Goal: Task Accomplishment & Management: Manage account settings

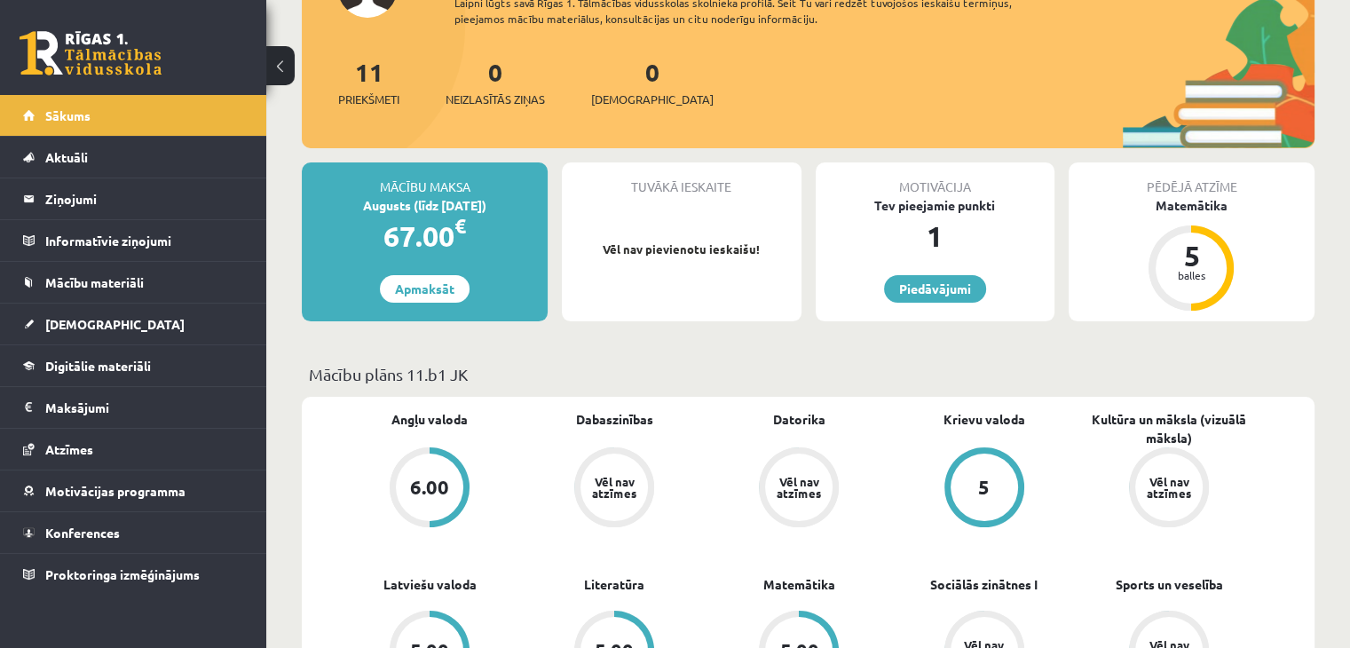
scroll to position [355, 0]
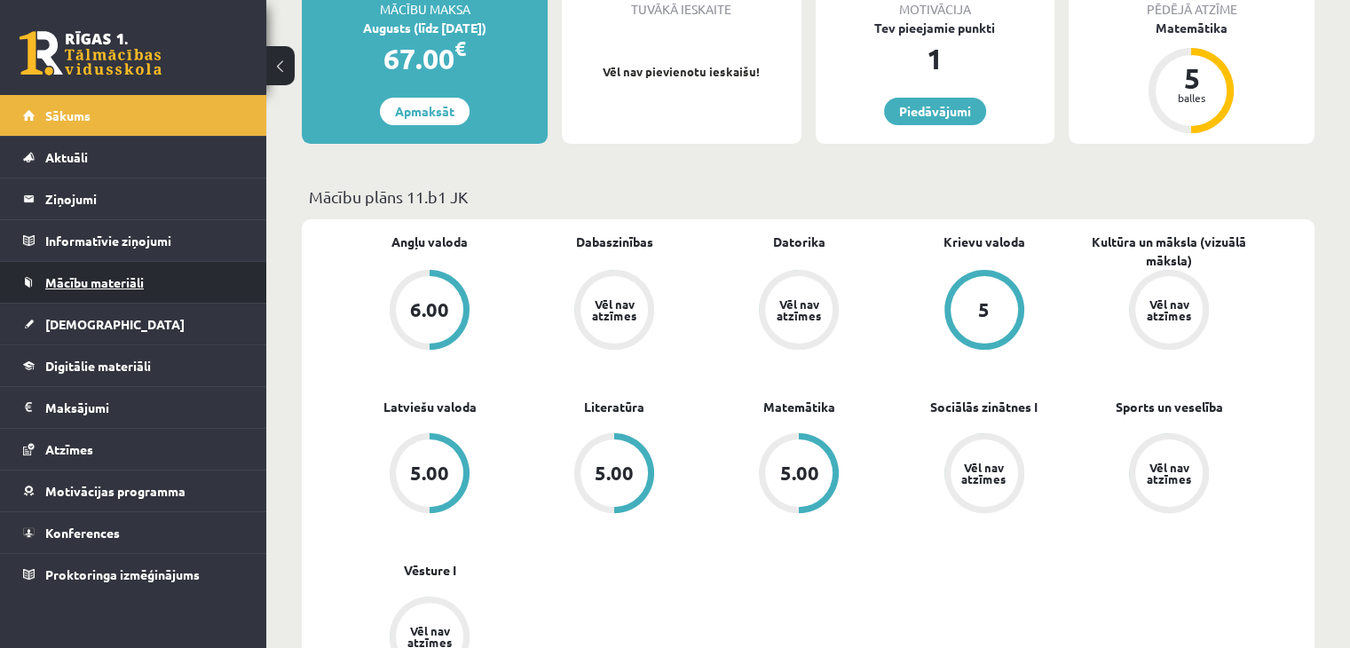
click at [116, 279] on span "Mācību materiāli" at bounding box center [94, 282] width 98 height 16
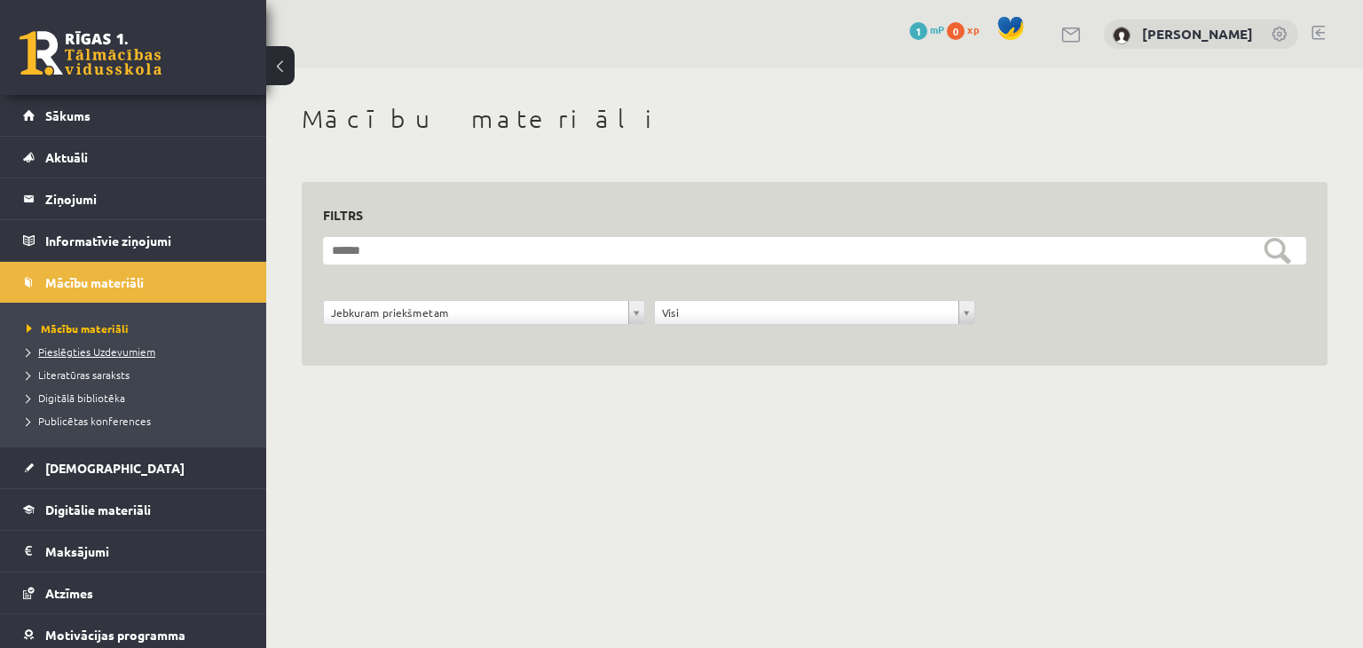
click at [92, 345] on span "Pieslēgties Uzdevumiem" at bounding box center [91, 351] width 129 height 14
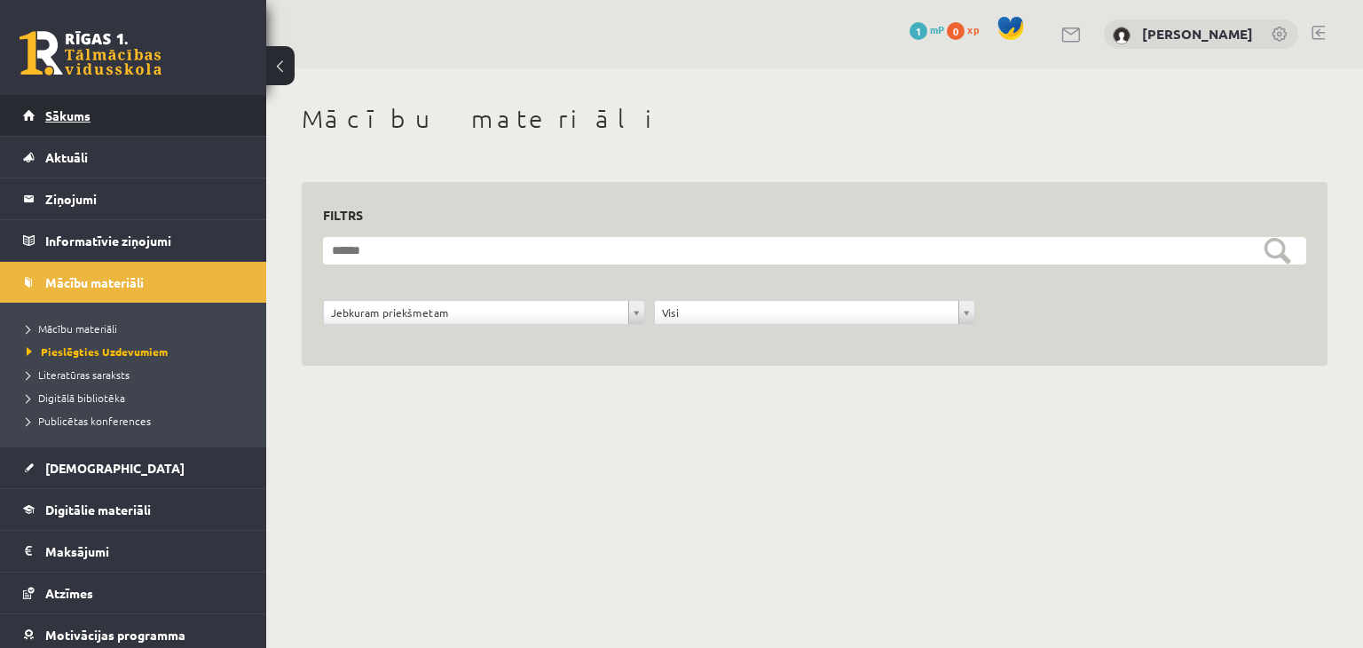
click at [95, 120] on link "Sākums" at bounding box center [133, 115] width 221 height 41
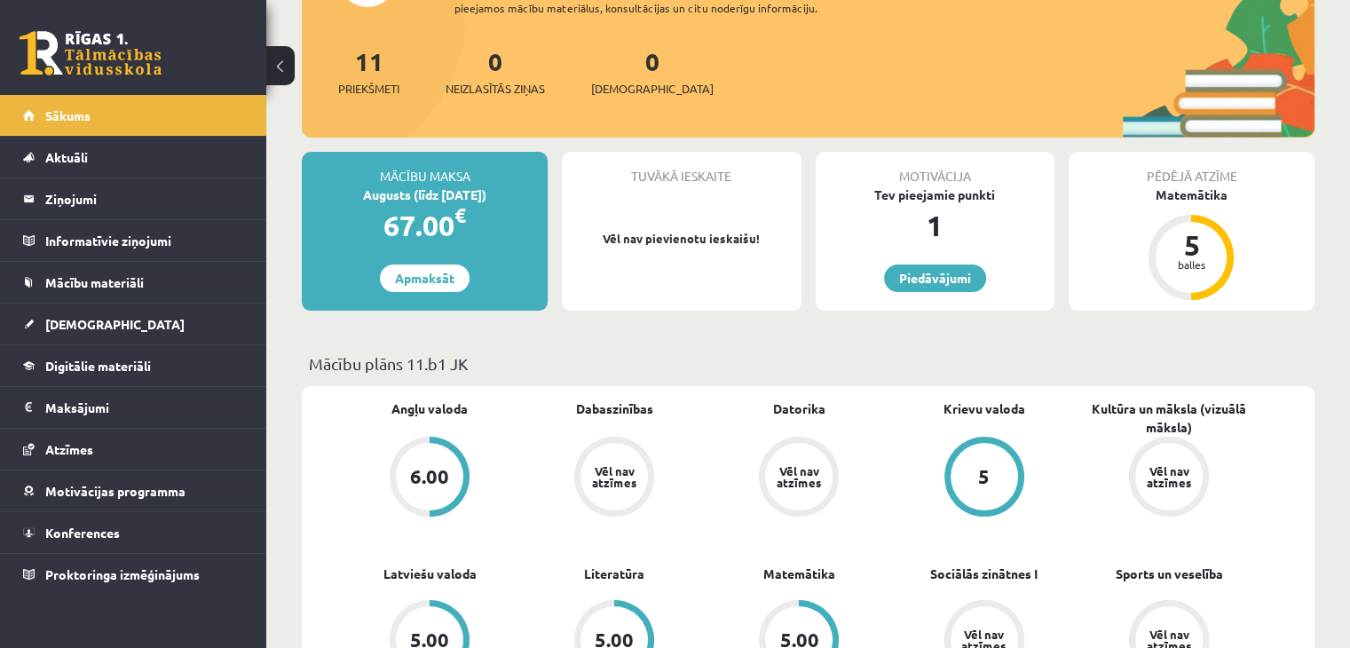
scroll to position [177, 0]
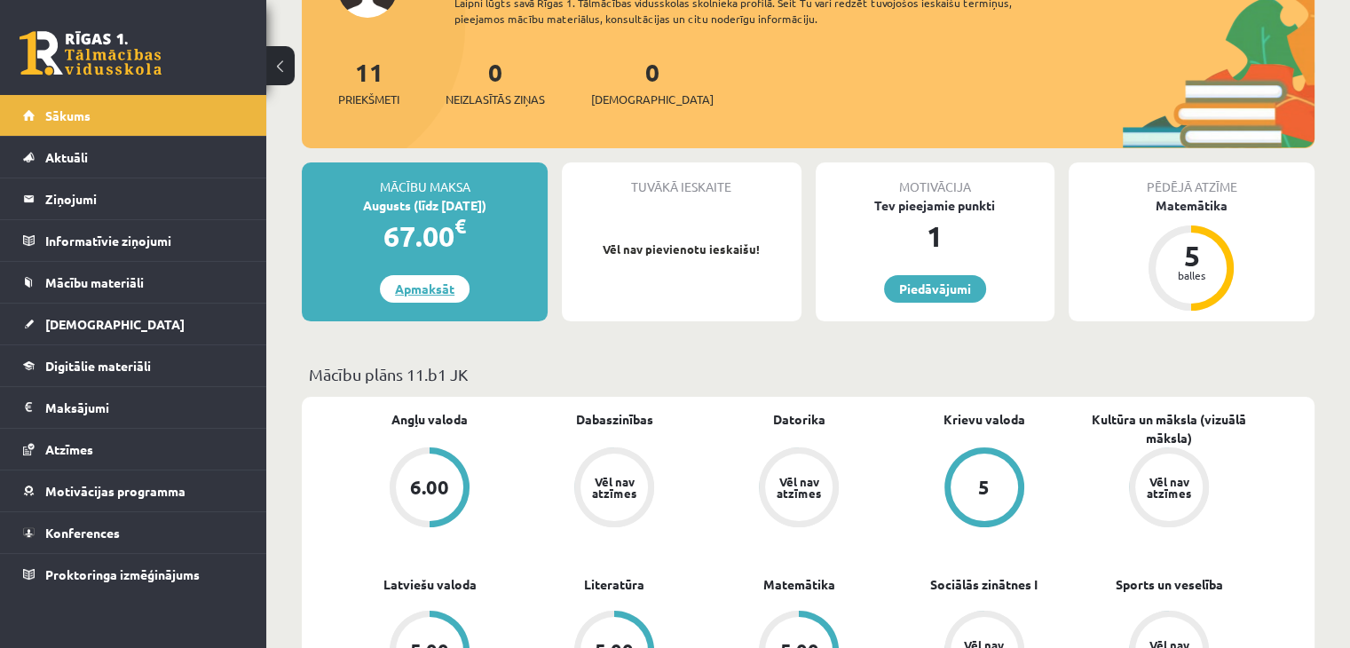
click at [429, 285] on link "Apmaksāt" at bounding box center [425, 289] width 90 height 28
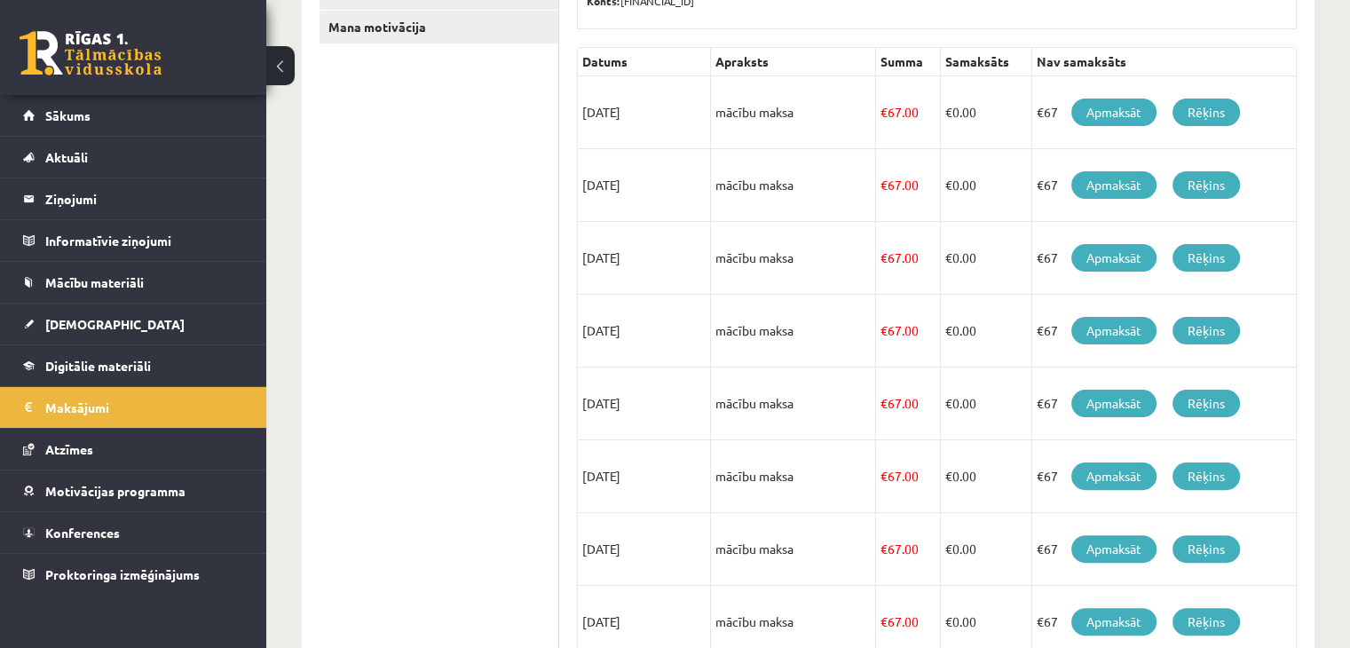
scroll to position [177, 0]
